Goal: Information Seeking & Learning: Learn about a topic

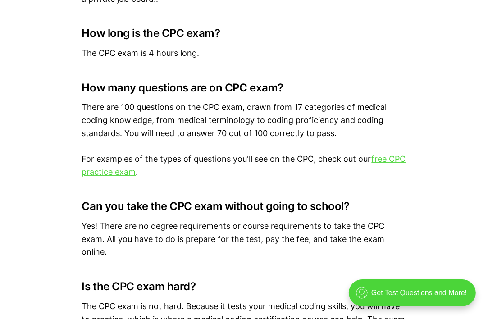
scroll to position [2019, 0]
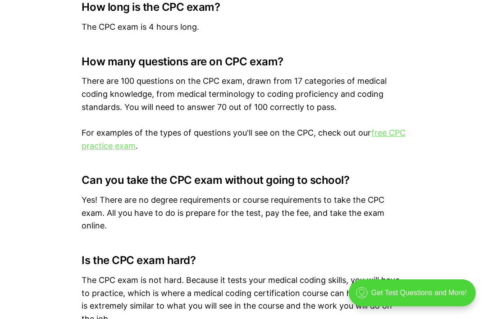
click at [111, 147] on link "free CPC practice exam" at bounding box center [244, 139] width 324 height 23
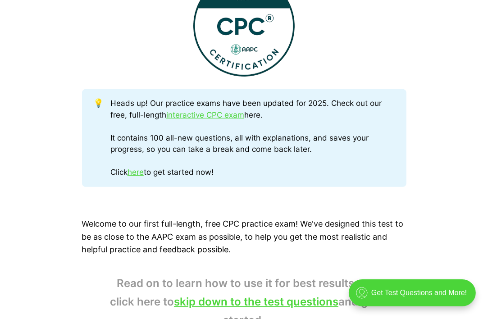
scroll to position [438, 0]
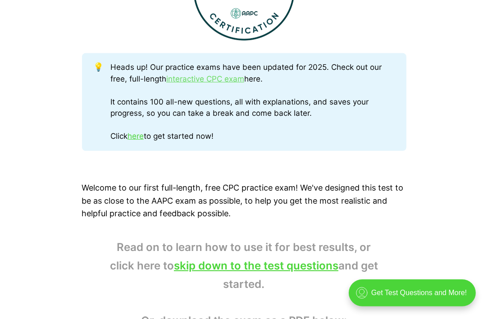
click at [220, 80] on link "interactive CPC exam" at bounding box center [205, 78] width 78 height 9
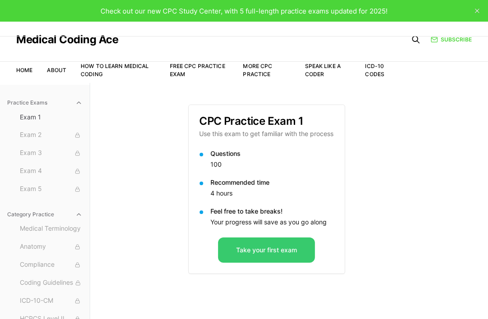
click at [275, 249] on button "Take your first exam" at bounding box center [266, 250] width 97 height 25
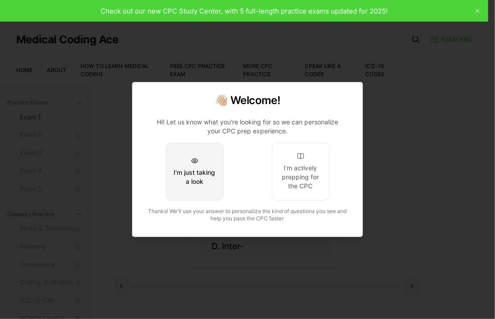
click at [204, 182] on div "I'm just taking a look" at bounding box center [195, 177] width 42 height 18
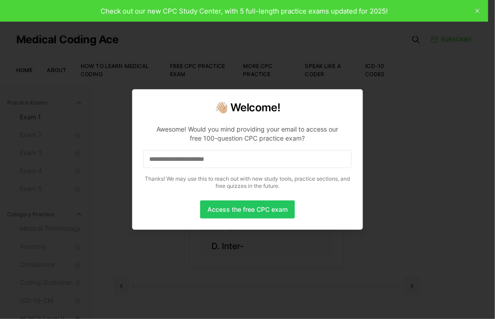
click at [225, 160] on input at bounding box center [247, 159] width 208 height 18
click at [234, 209] on button "Access the free CPC exam" at bounding box center [247, 210] width 95 height 18
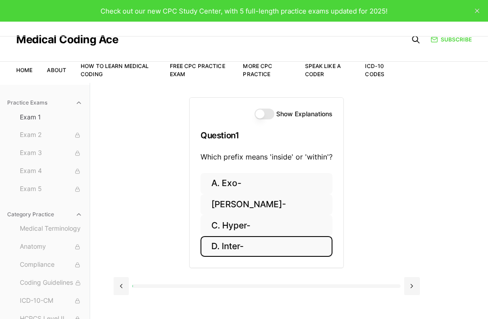
click at [242, 245] on button "D. Inter-" at bounding box center [267, 246] width 132 height 21
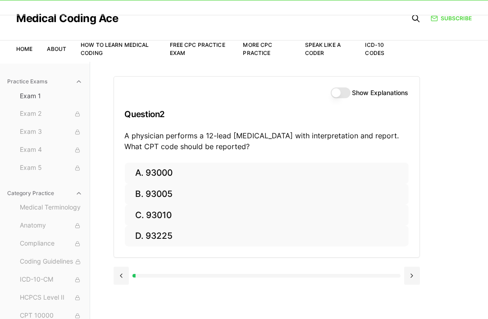
scroll to position [22, 0]
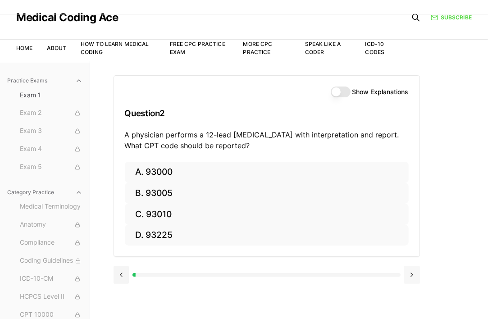
click at [413, 275] on button at bounding box center [412, 275] width 16 height 18
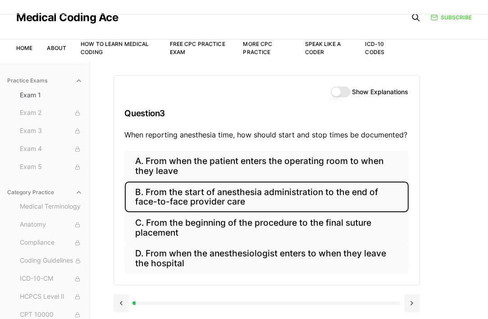
click at [223, 193] on button "B. From the start of anesthesia administration to the end of face-to-face provi…" at bounding box center [267, 197] width 284 height 31
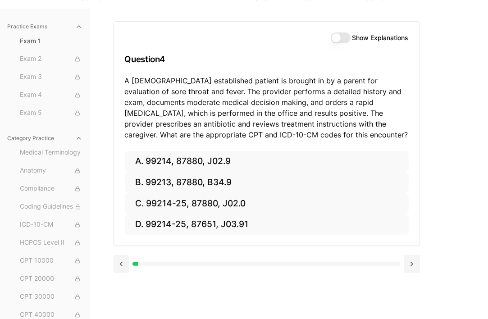
scroll to position [83, 0]
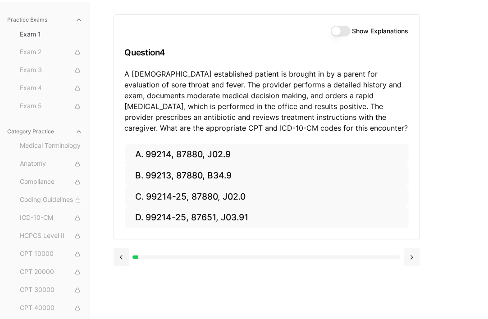
click at [409, 253] on button at bounding box center [412, 257] width 16 height 18
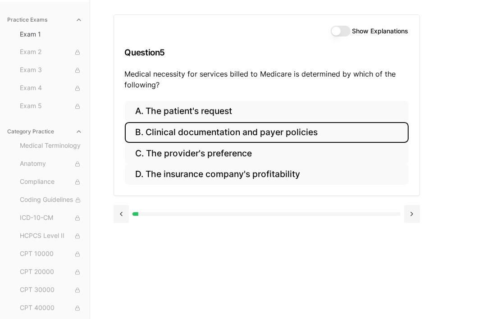
click at [278, 134] on button "B. Clinical documentation and payer policies" at bounding box center [267, 132] width 284 height 21
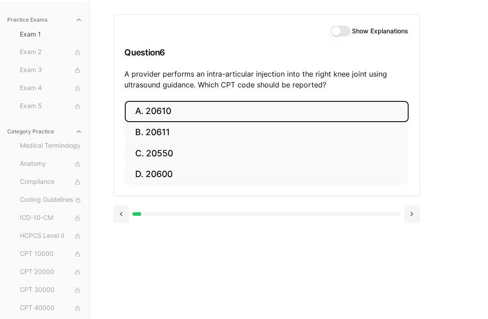
click at [186, 110] on button "A. 20610" at bounding box center [267, 111] width 284 height 21
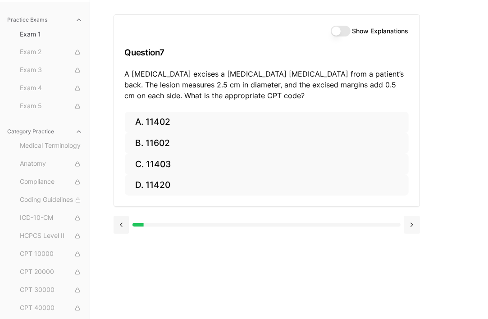
click at [417, 222] on button at bounding box center [412, 225] width 16 height 18
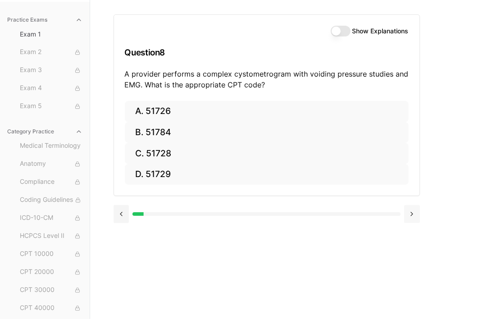
click at [417, 222] on div at bounding box center [267, 213] width 307 height 34
click at [411, 214] on button at bounding box center [412, 214] width 16 height 18
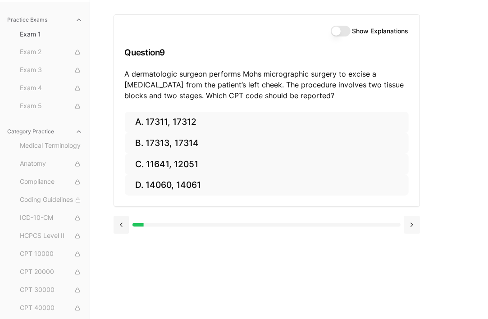
click at [411, 214] on div at bounding box center [267, 224] width 307 height 34
click at [45, 149] on span "Medical Terminology" at bounding box center [51, 146] width 63 height 10
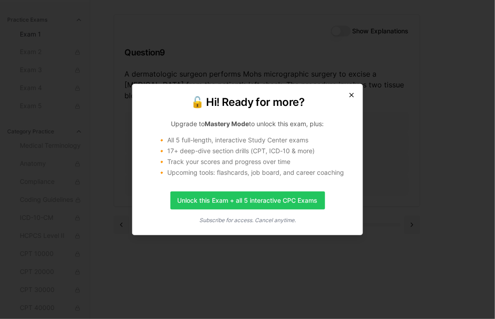
click at [350, 96] on icon "button" at bounding box center [351, 95] width 7 height 7
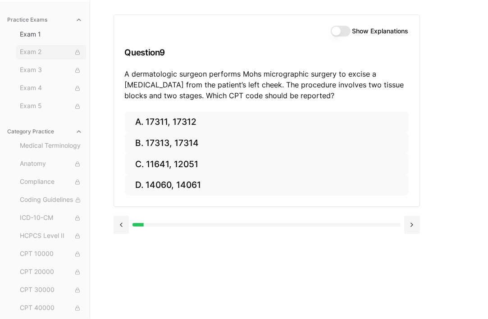
click at [39, 53] on span "Exam 2" at bounding box center [51, 52] width 63 height 10
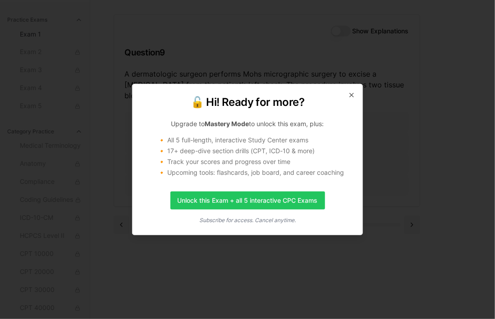
click at [355, 96] on div "🔓 Hi! Ready for more? Upgrade to Mastery Mode to unlock this exam, plus: 🔸 All …" at bounding box center [247, 159] width 231 height 151
click at [353, 96] on icon "button" at bounding box center [352, 95] width 4 height 4
